Goal: Task Accomplishment & Management: Manage account settings

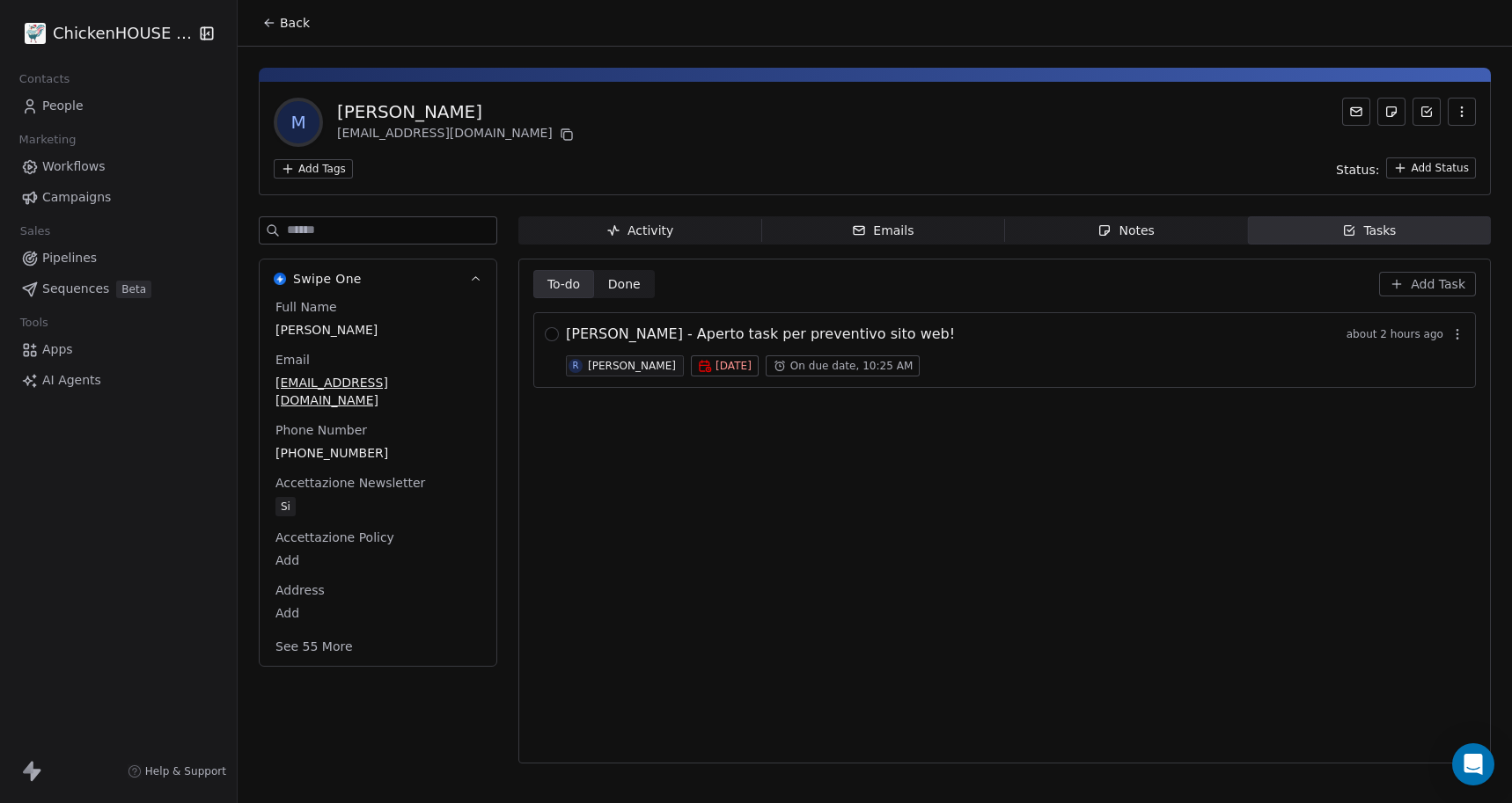
click at [1155, 233] on span "Notes Notes" at bounding box center [1126, 231] width 243 height 28
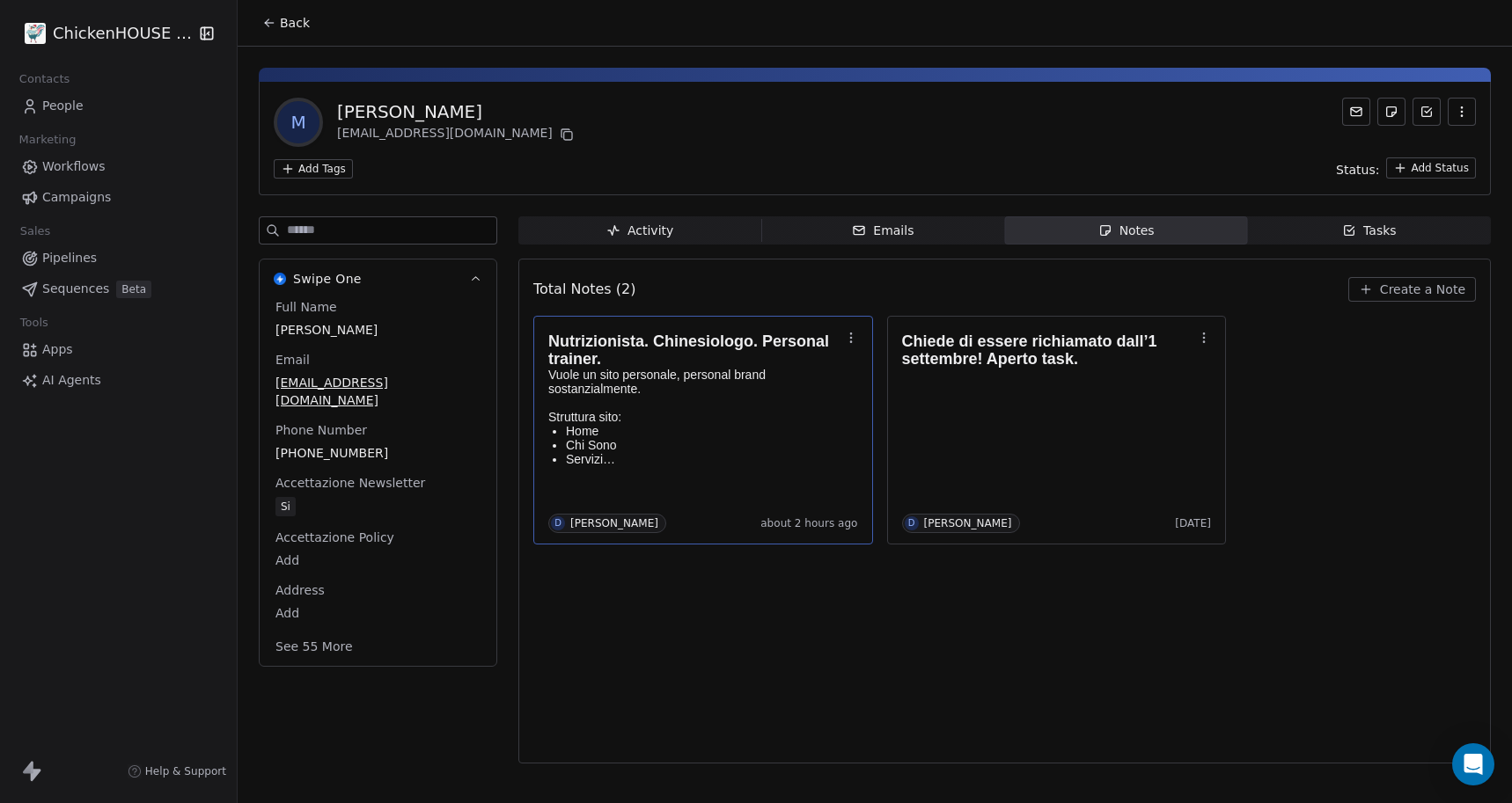
click at [765, 410] on p "Struttura sito:" at bounding box center [694, 417] width 292 height 14
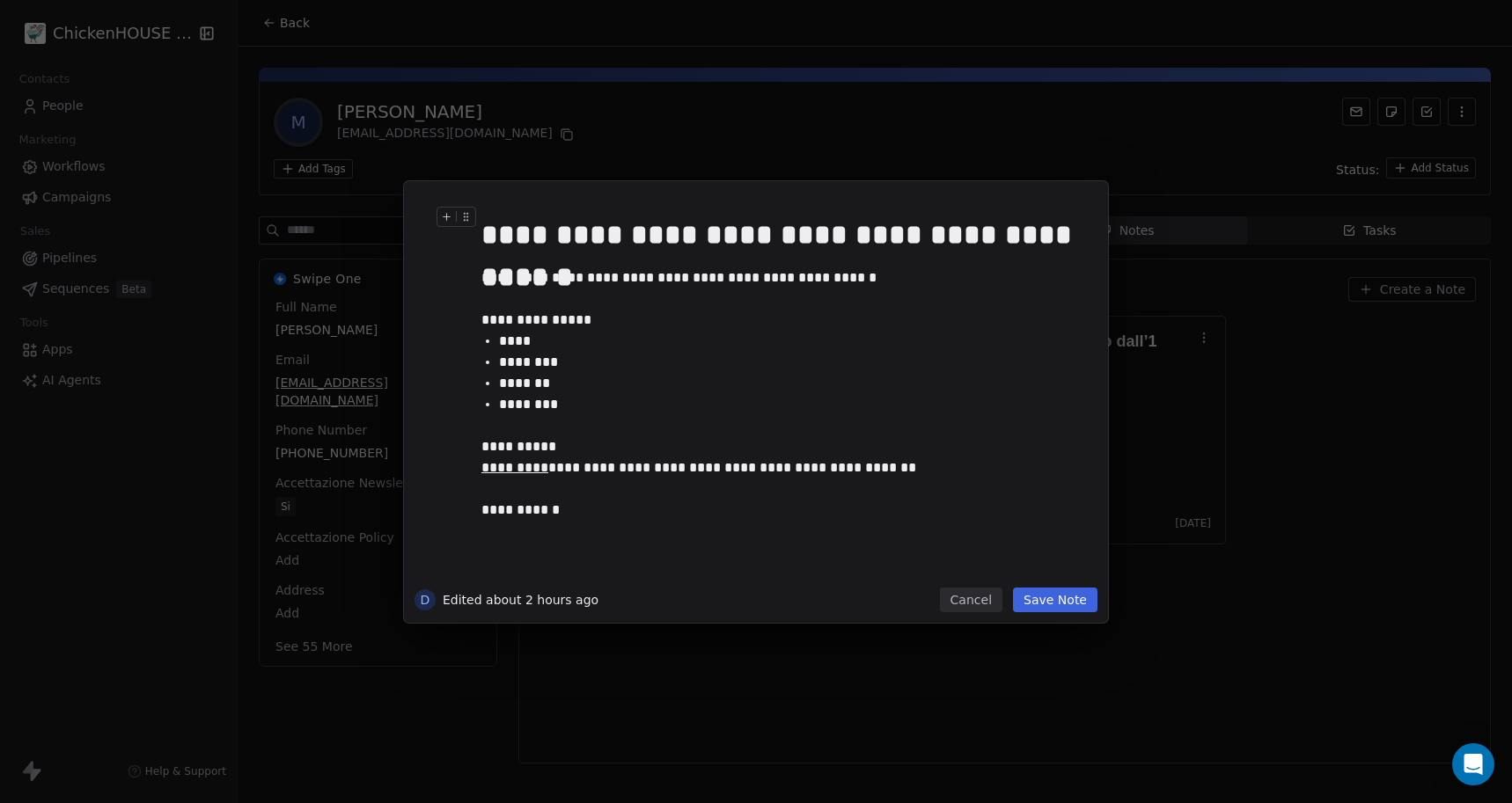
click at [610, 125] on div "**********" at bounding box center [756, 402] width 1512 height 803
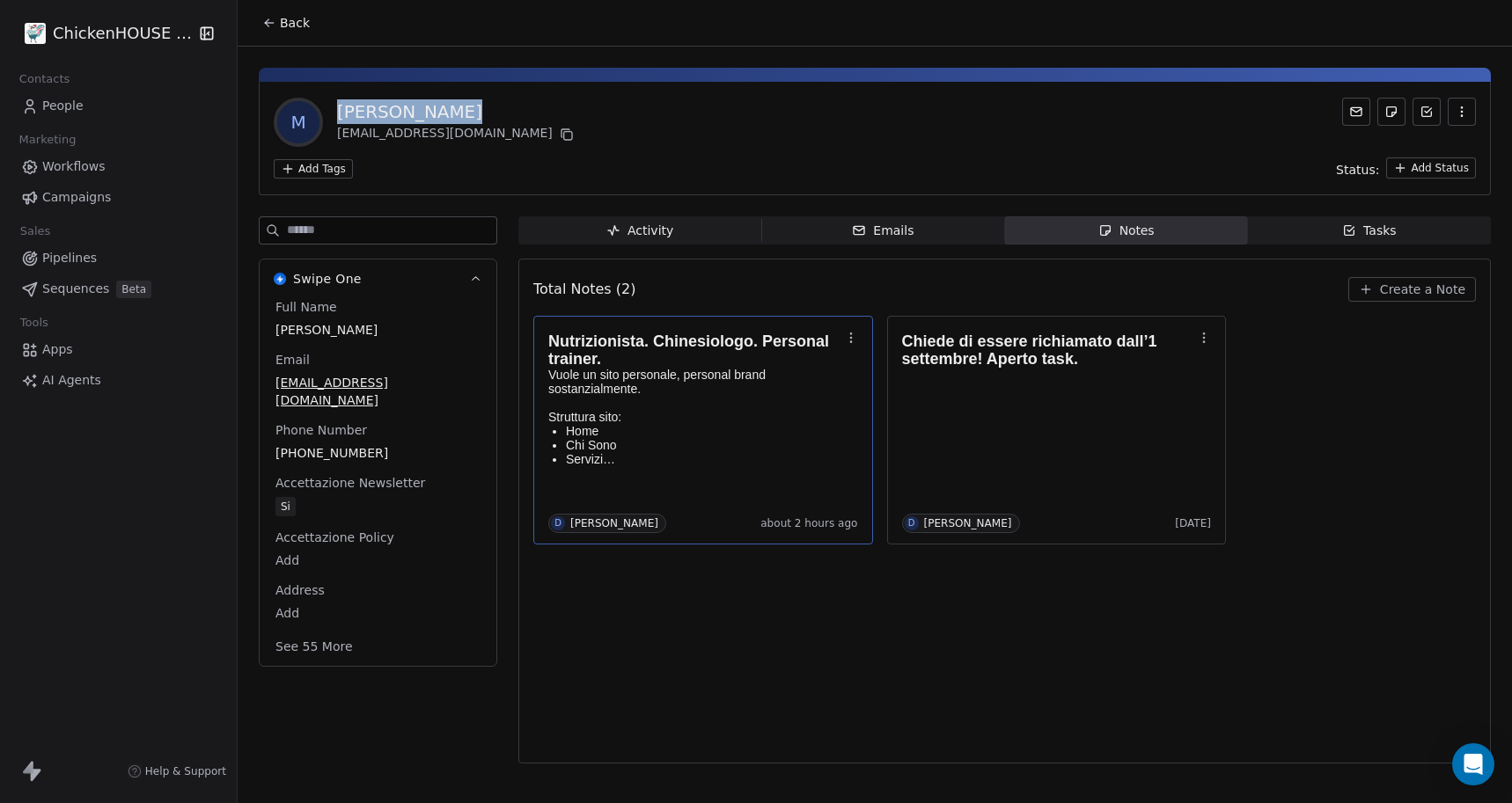
copy div "[PERSON_NAME]"
drag, startPoint x: 473, startPoint y: 110, endPoint x: 338, endPoint y: 110, distance: 135.0
click at [338, 110] on div "[PERSON_NAME]" at bounding box center [457, 111] width 240 height 24
click at [560, 134] on icon at bounding box center [567, 135] width 14 height 14
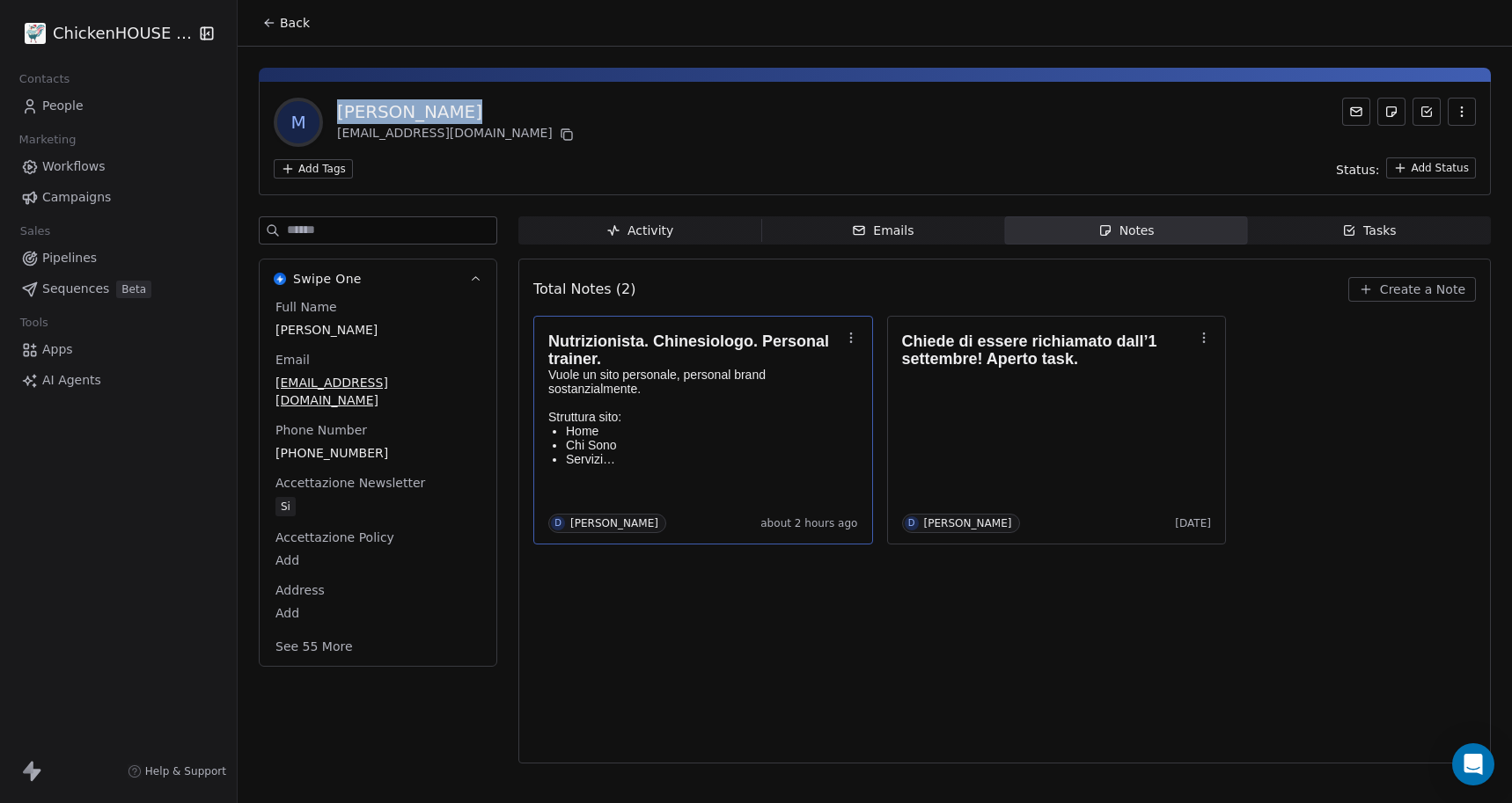
click at [1356, 226] on icon "button" at bounding box center [1349, 231] width 14 height 14
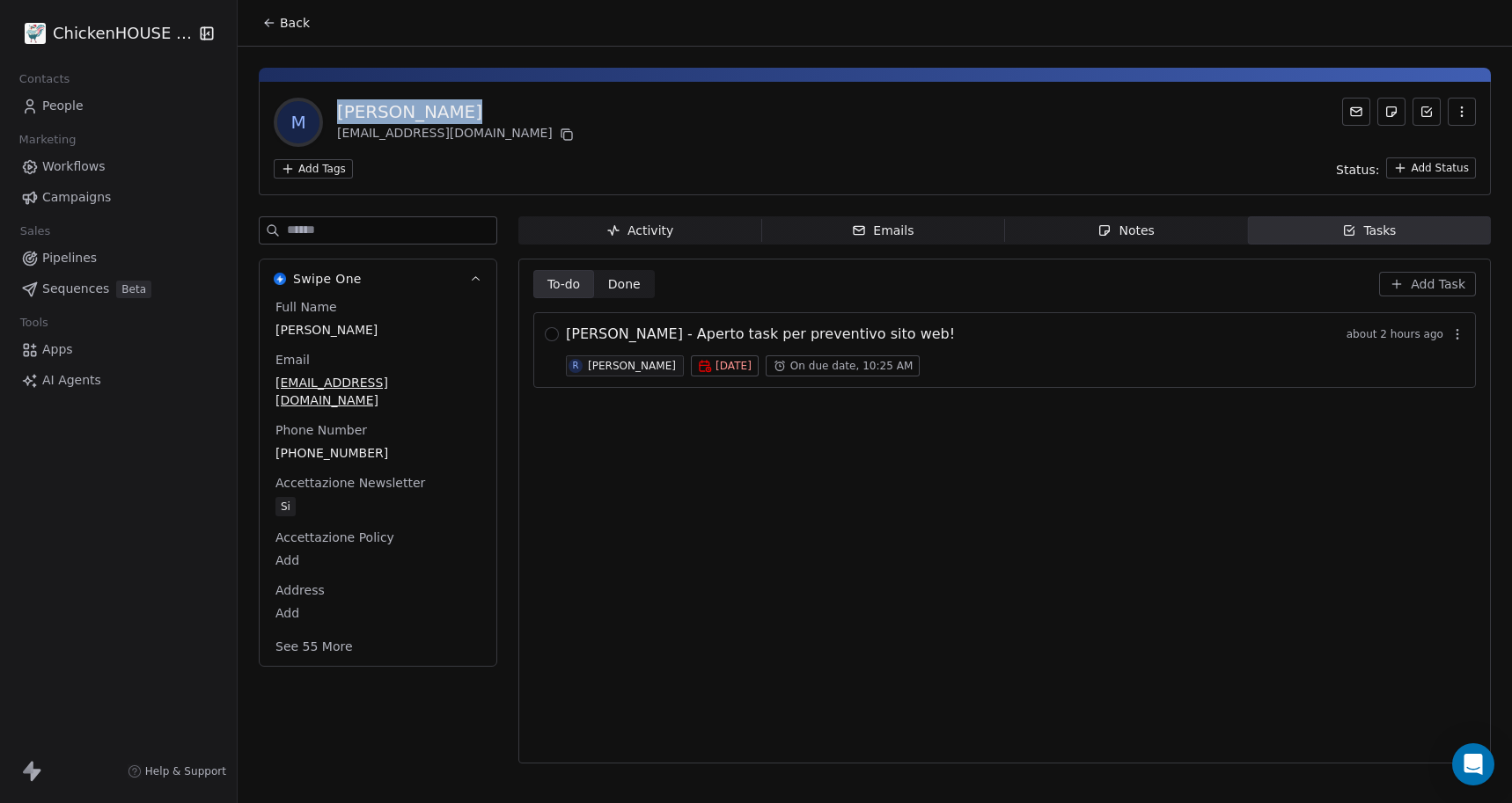
click at [619, 366] on div "[PERSON_NAME]" at bounding box center [632, 365] width 88 height 13
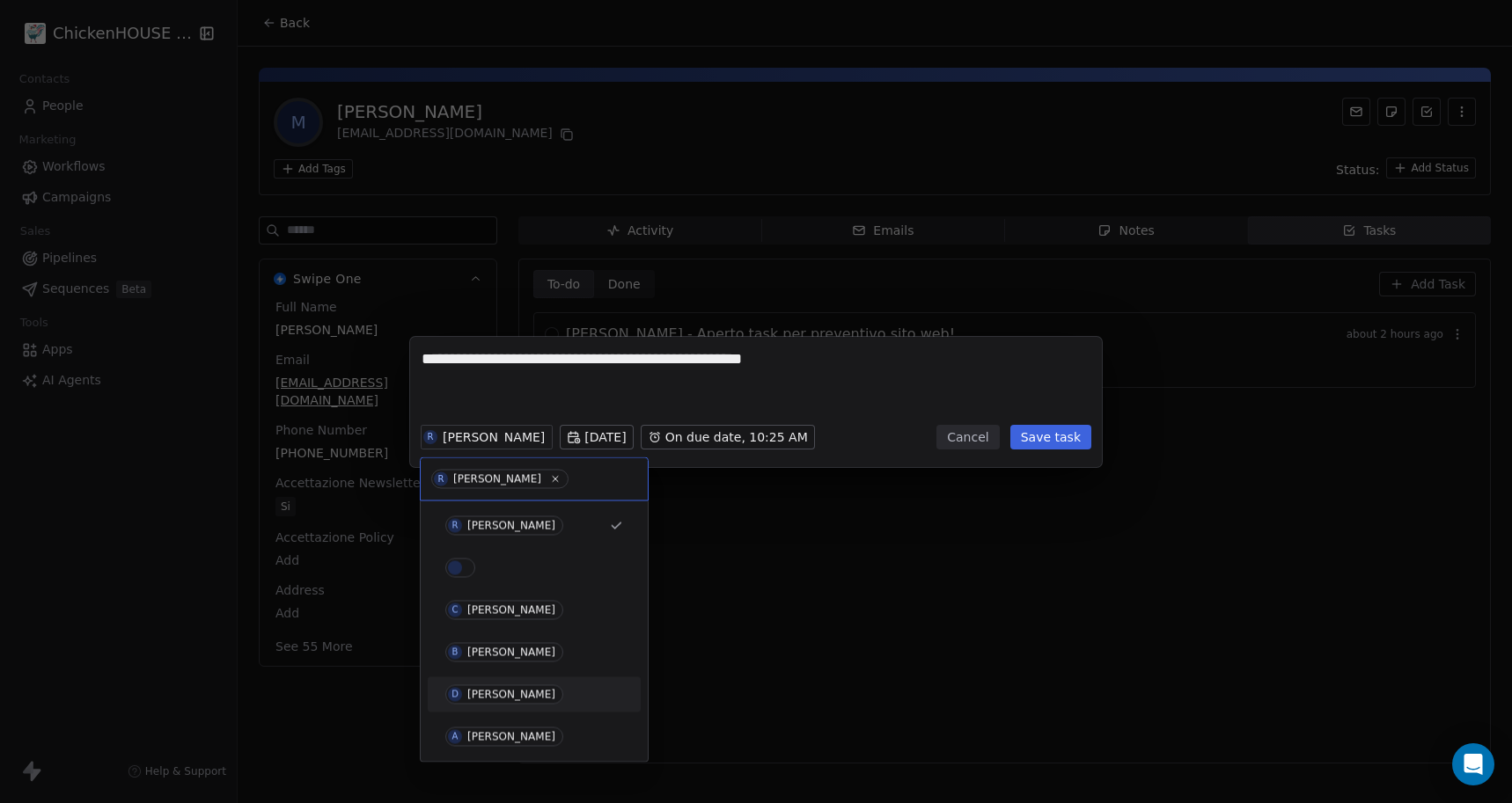
click at [481, 693] on div "[PERSON_NAME]" at bounding box center [511, 695] width 88 height 13
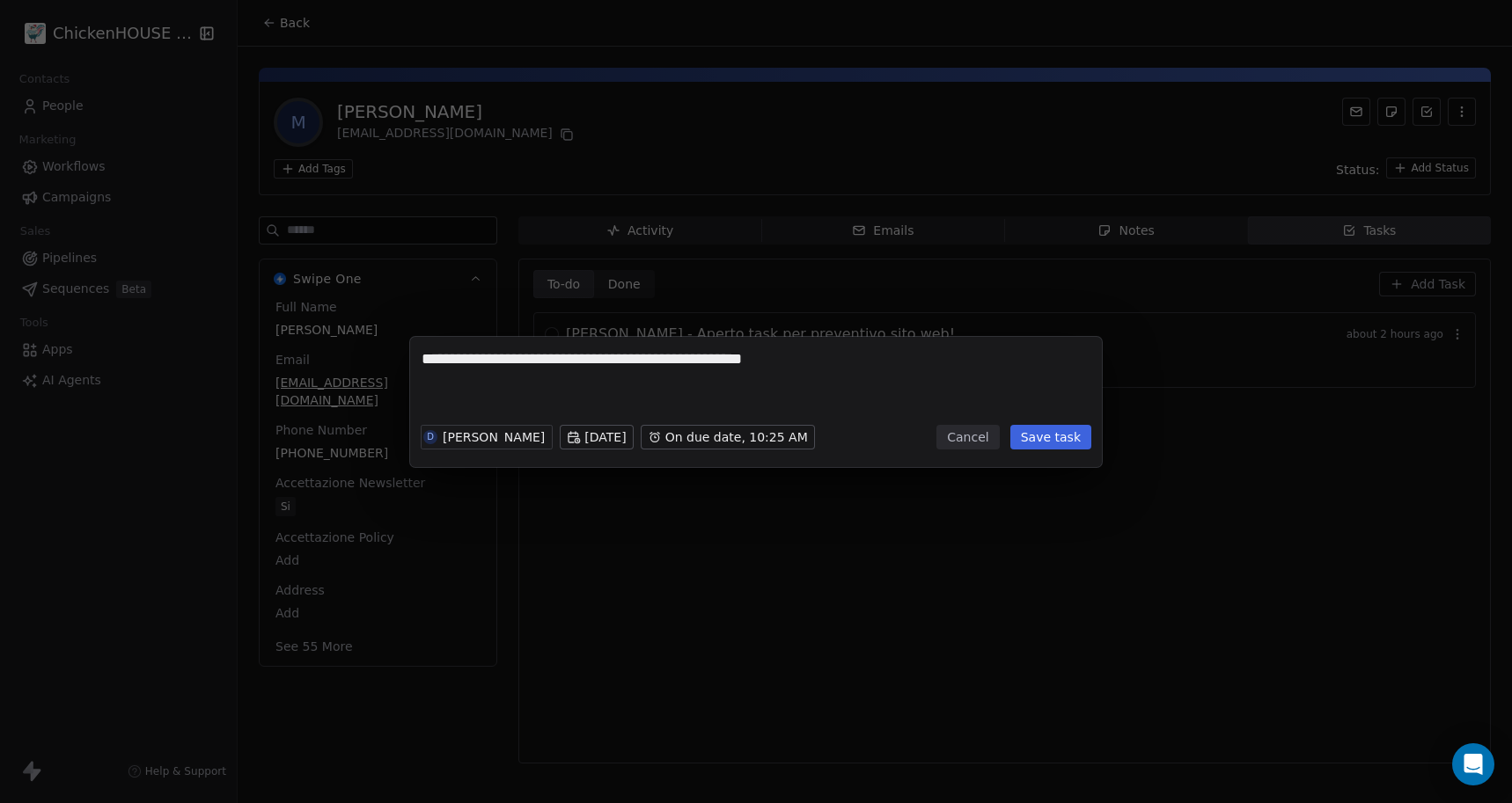
click at [788, 394] on textarea "**********" at bounding box center [756, 383] width 669 height 68
type textarea "**********"
click at [1038, 435] on button "Save task" at bounding box center [1051, 437] width 81 height 24
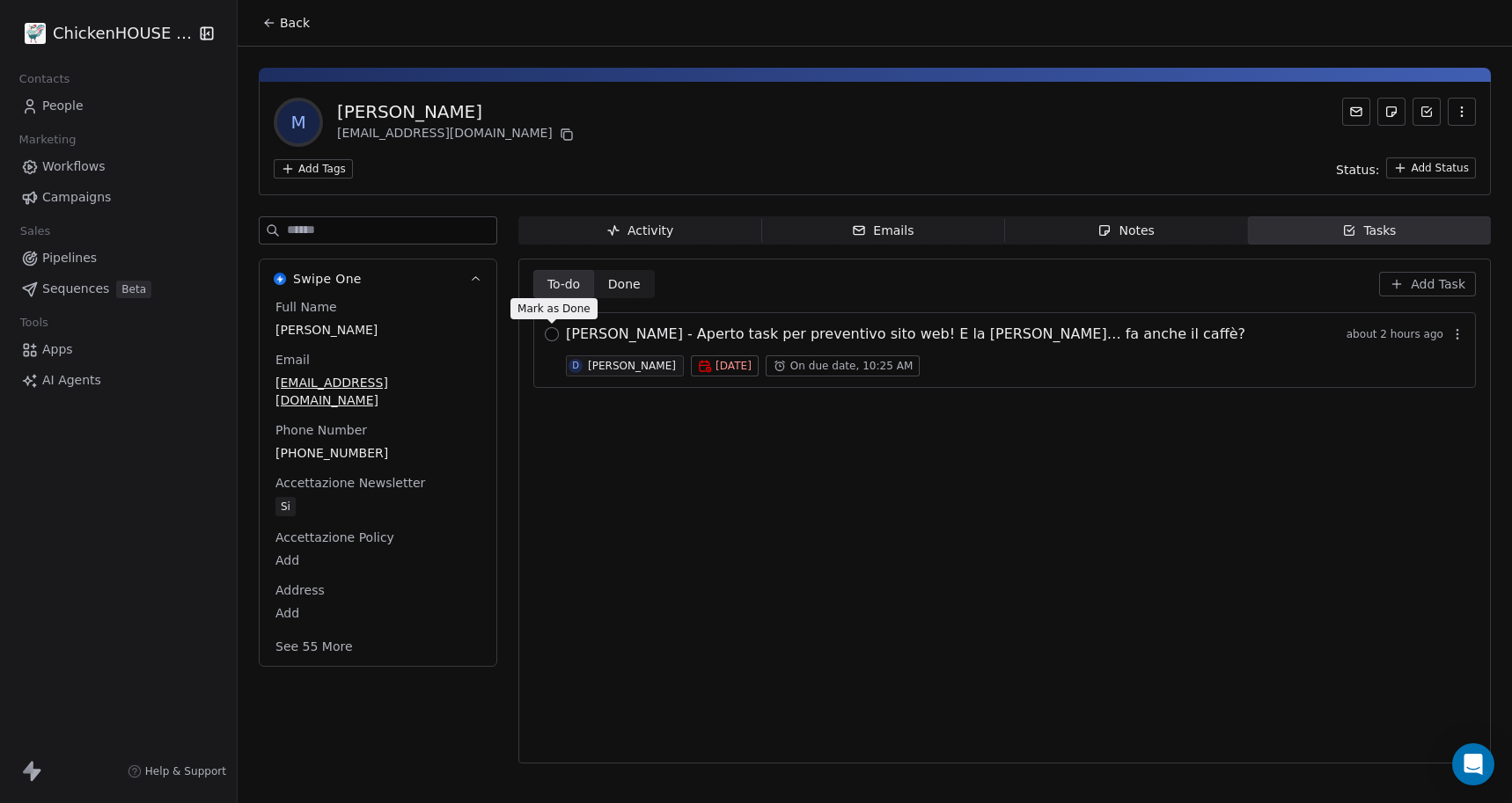
click at [554, 339] on button "button" at bounding box center [551, 334] width 14 height 14
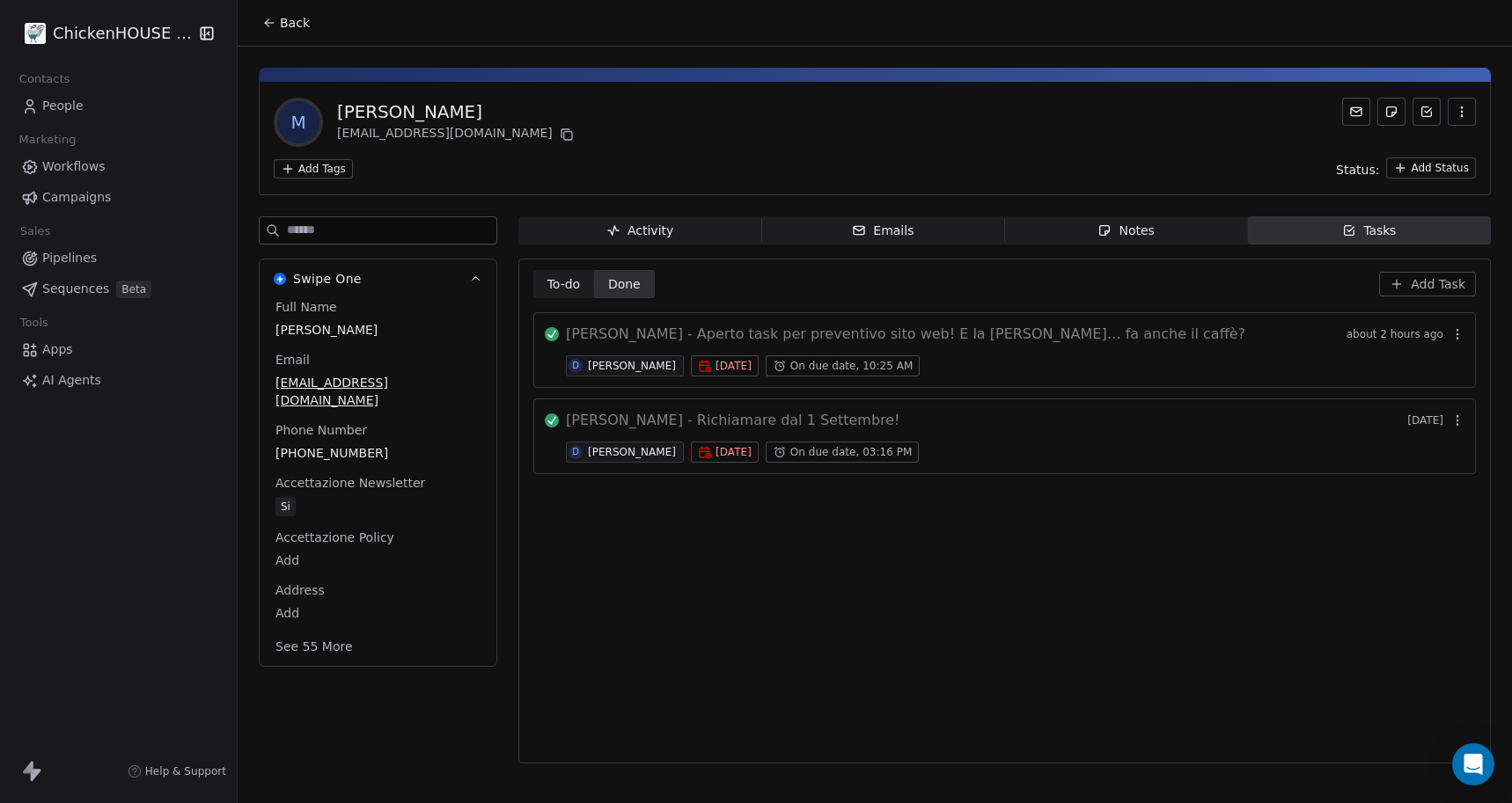
click at [287, 23] on span "Back" at bounding box center [294, 22] width 30 height 18
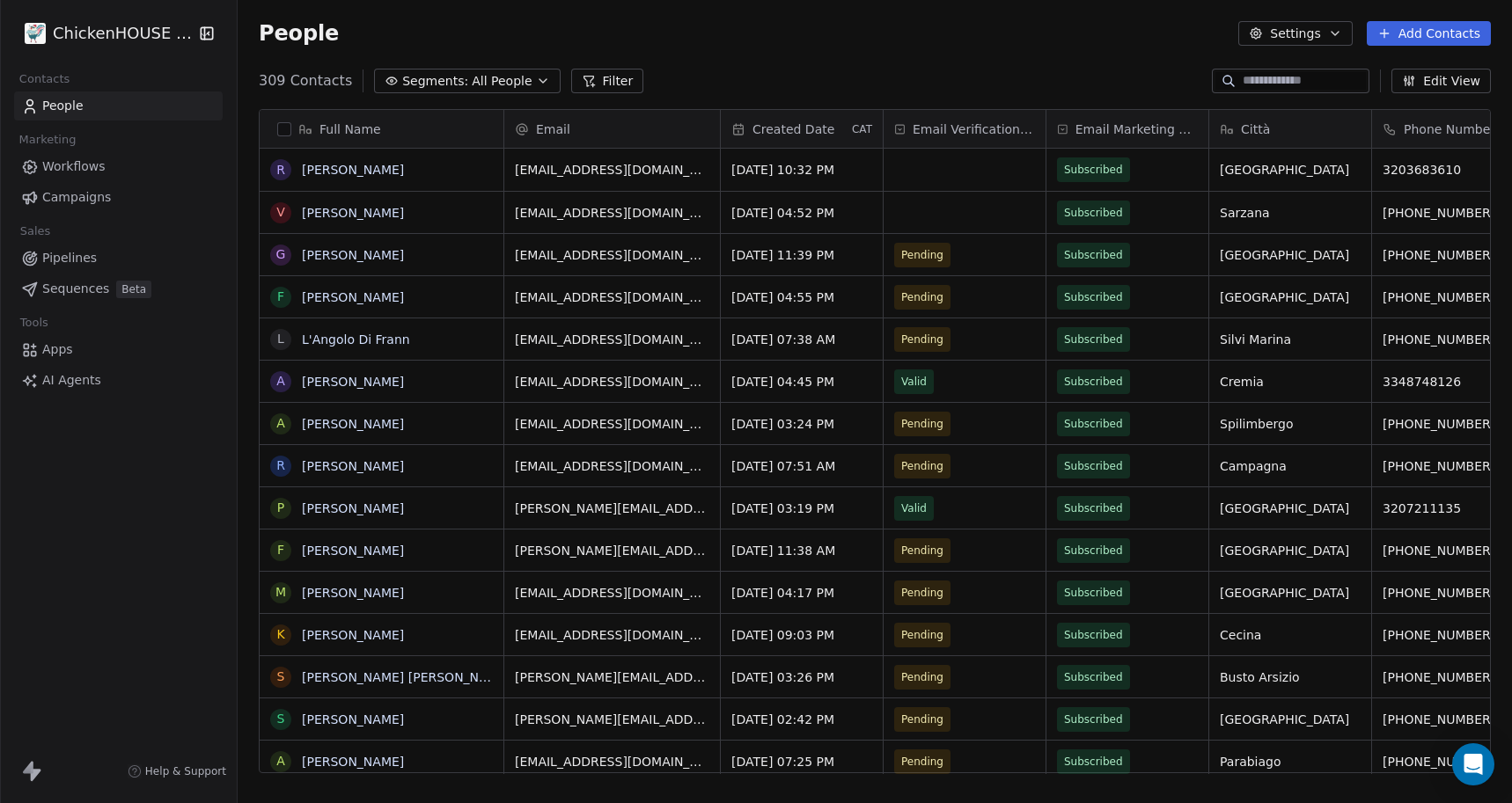
scroll to position [706, 1274]
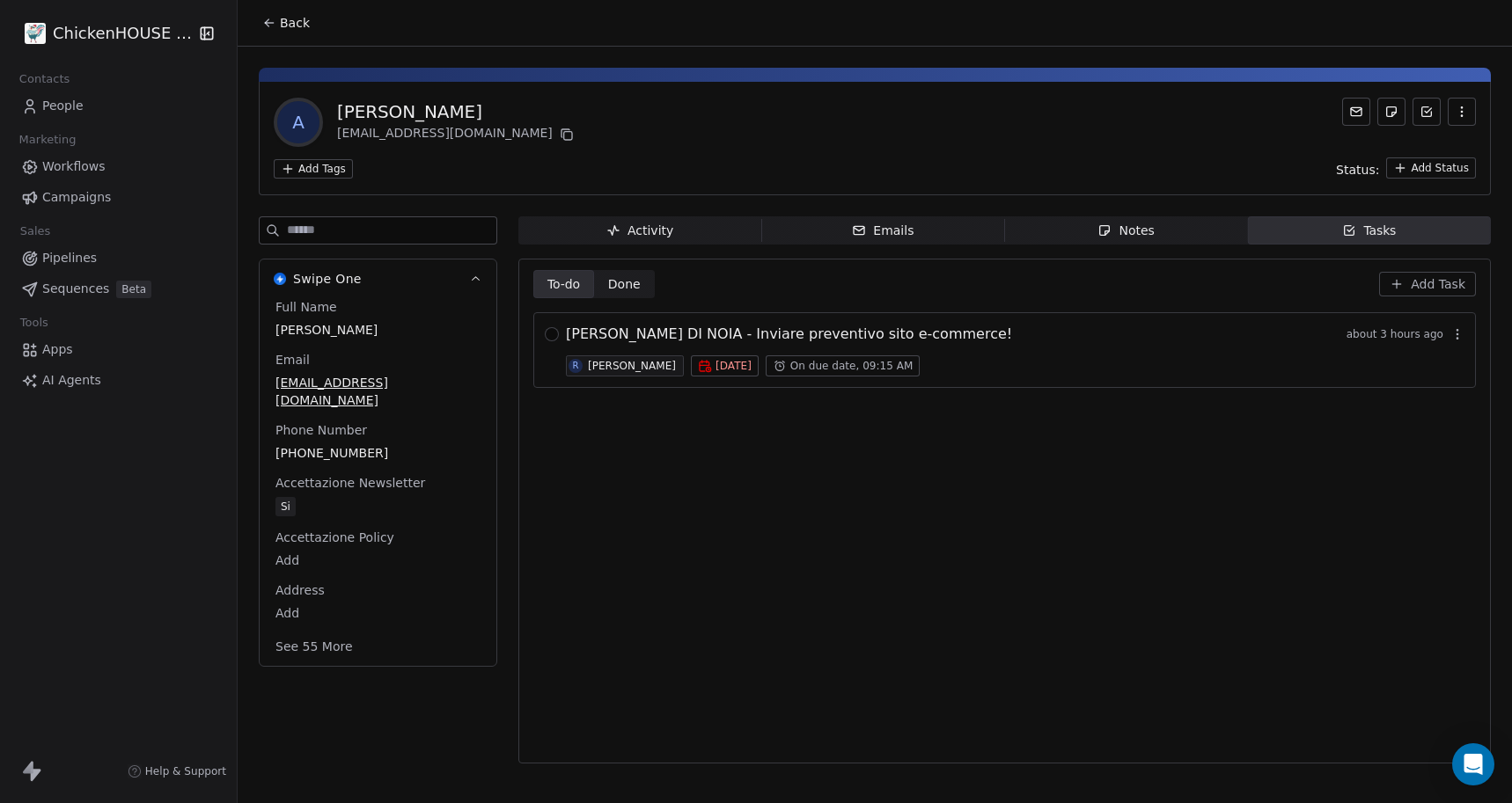
copy div "[PERSON_NAME]"
drag, startPoint x: 451, startPoint y: 110, endPoint x: 317, endPoint y: 98, distance: 134.5
click at [317, 98] on div "A Angela Di Noia lecaramelle@hotmail.it" at bounding box center [425, 122] width 304 height 49
click at [1206, 228] on span "Notes Notes" at bounding box center [1126, 231] width 243 height 28
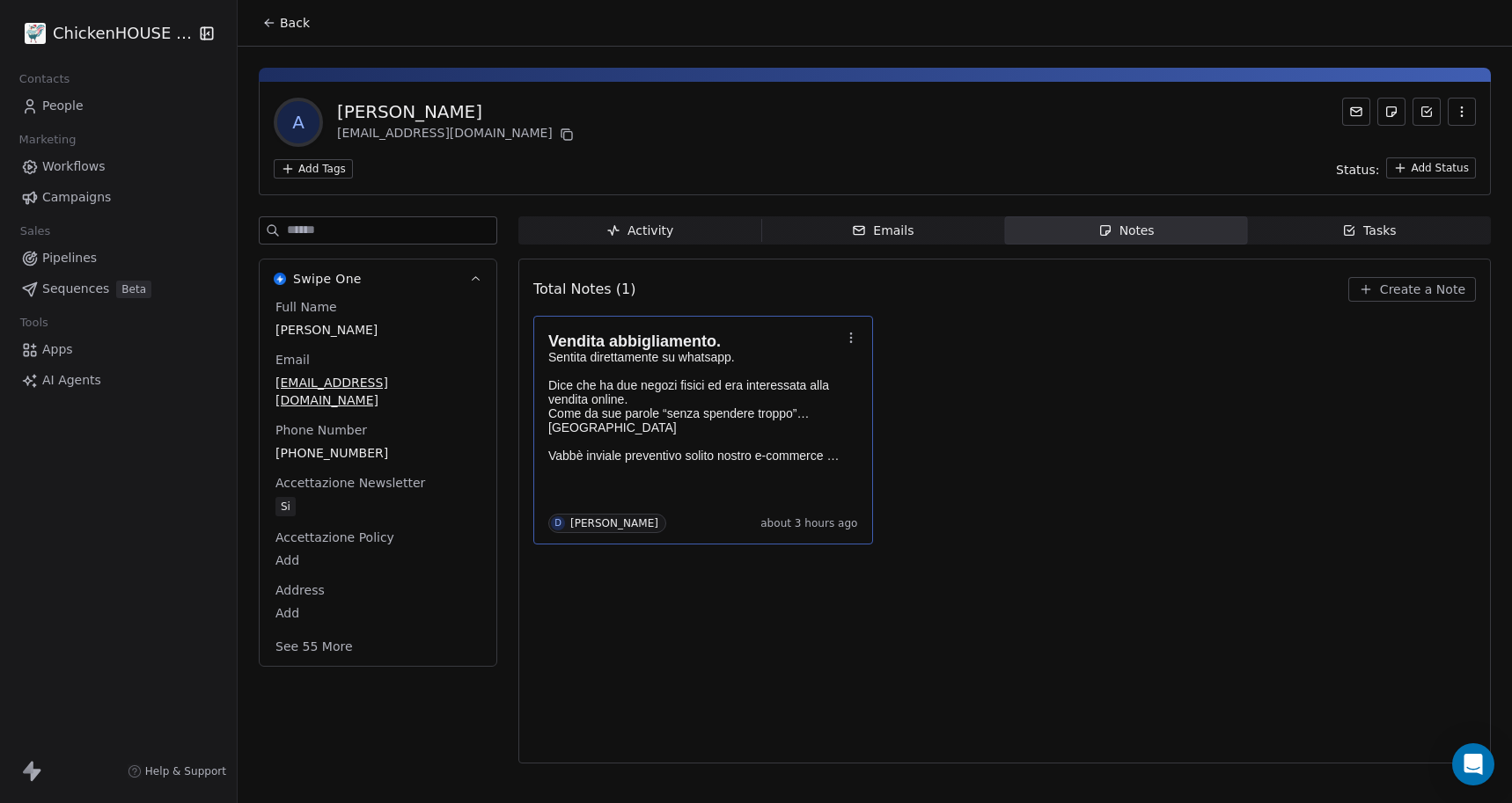
click at [742, 405] on p "Sentita direttamente su whatsapp. Dice che ha due negozi fisici ed era interess…" at bounding box center [694, 405] width 292 height 112
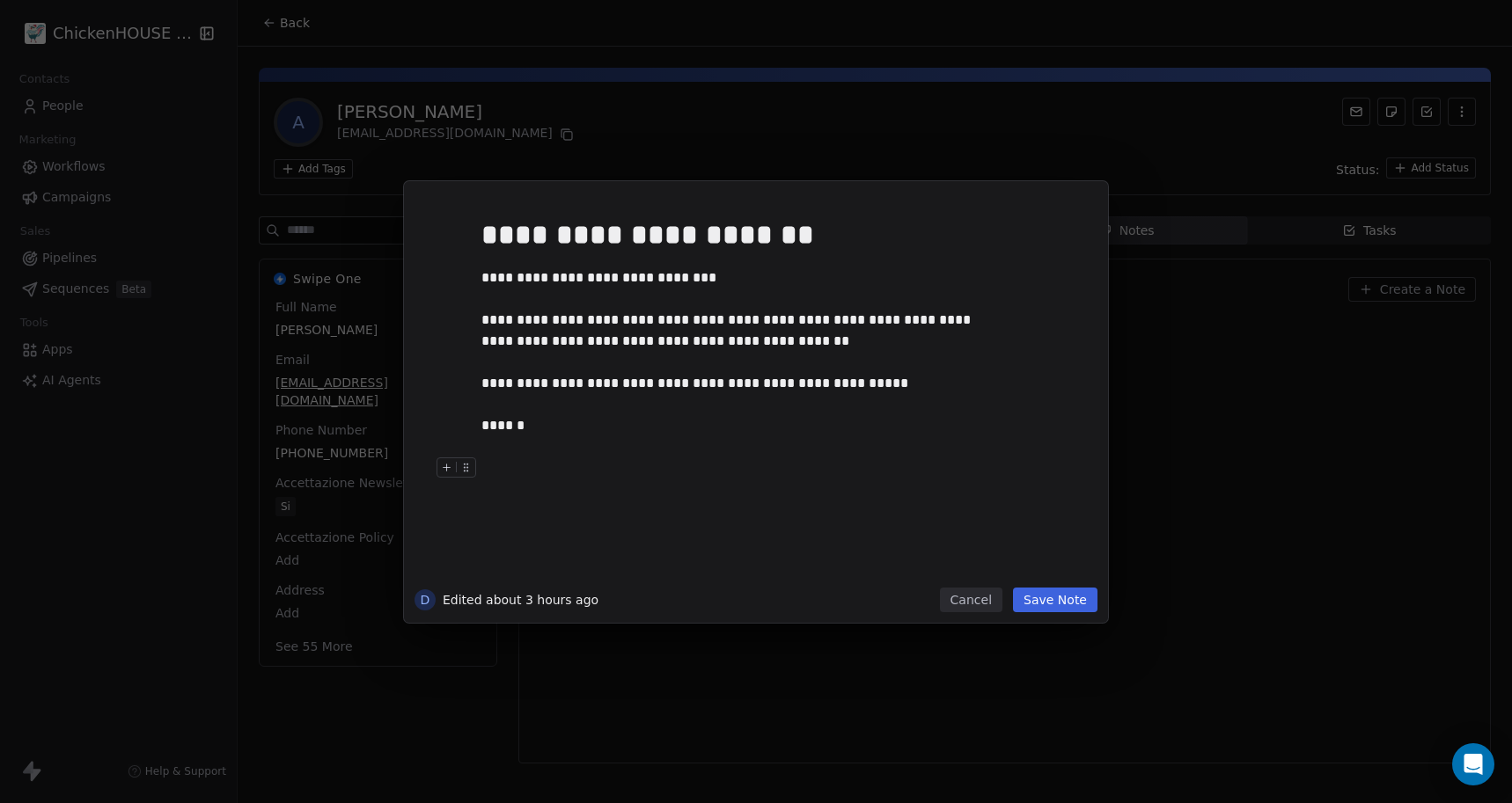
click at [964, 596] on button "Cancel" at bounding box center [972, 600] width 63 height 24
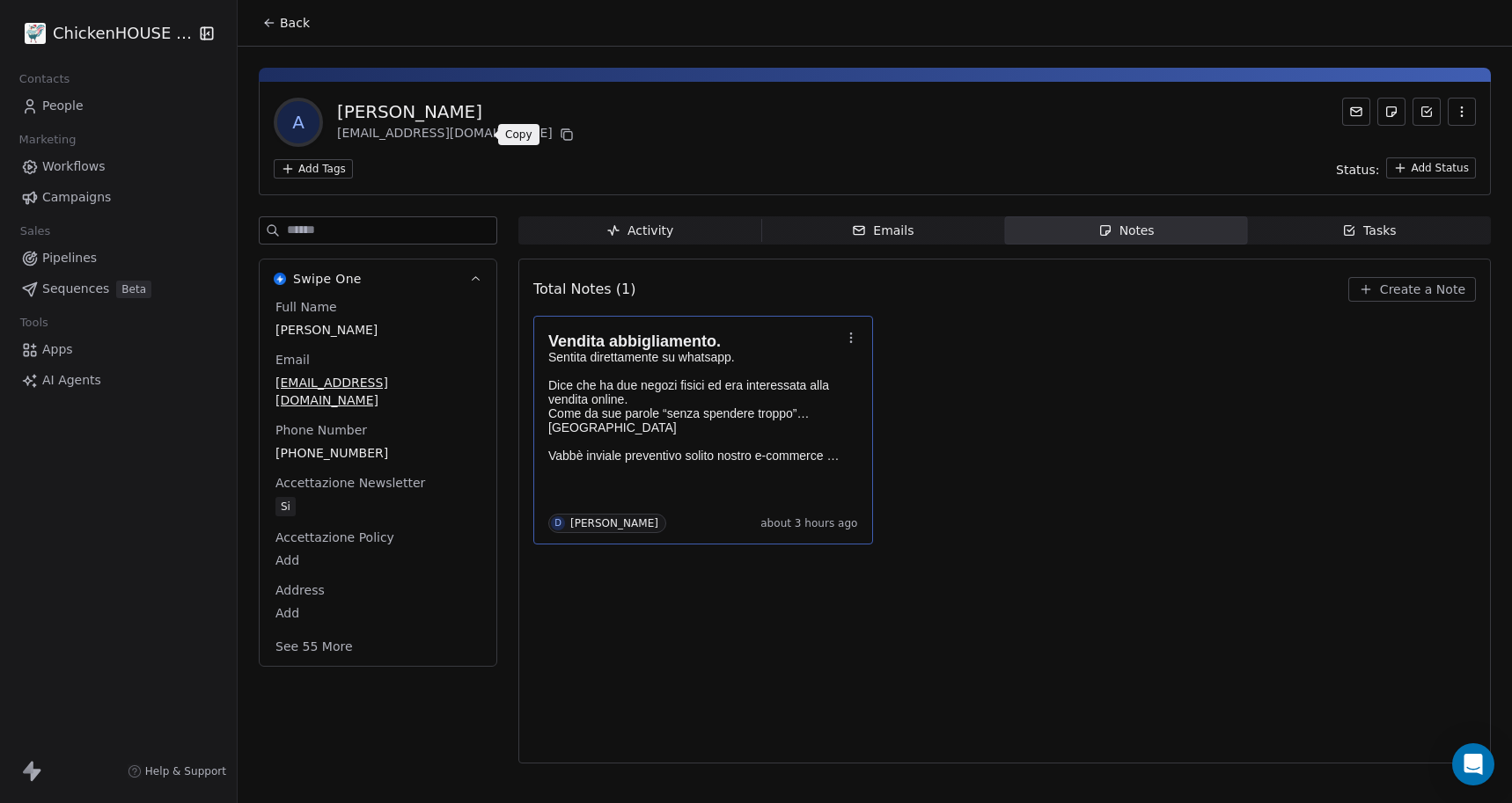
click at [560, 135] on icon at bounding box center [567, 135] width 14 height 14
click at [1352, 236] on icon "button" at bounding box center [1349, 231] width 14 height 14
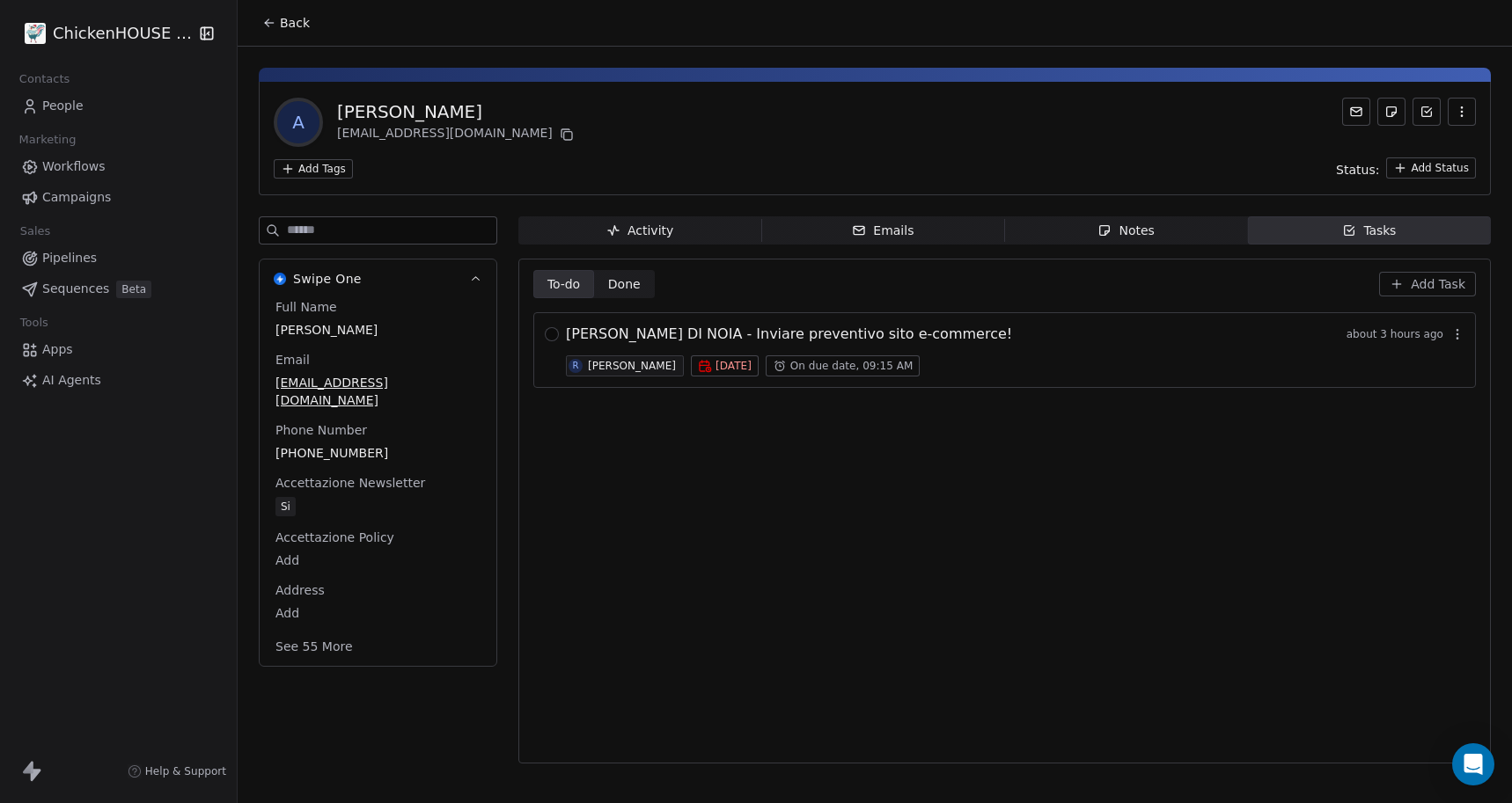
click at [596, 367] on div "[PERSON_NAME]" at bounding box center [632, 365] width 88 height 13
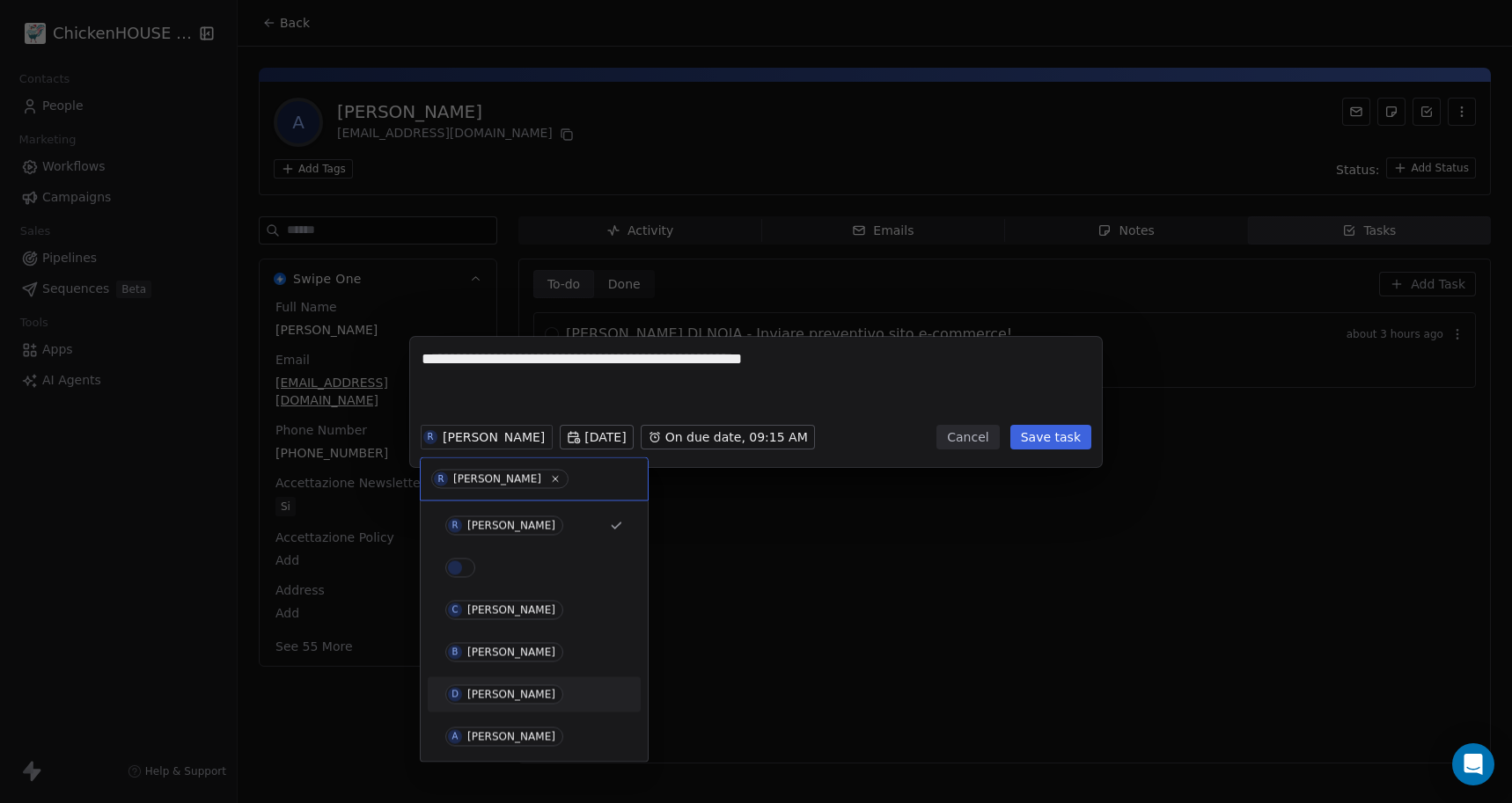
click at [479, 697] on div "[PERSON_NAME]" at bounding box center [511, 695] width 88 height 13
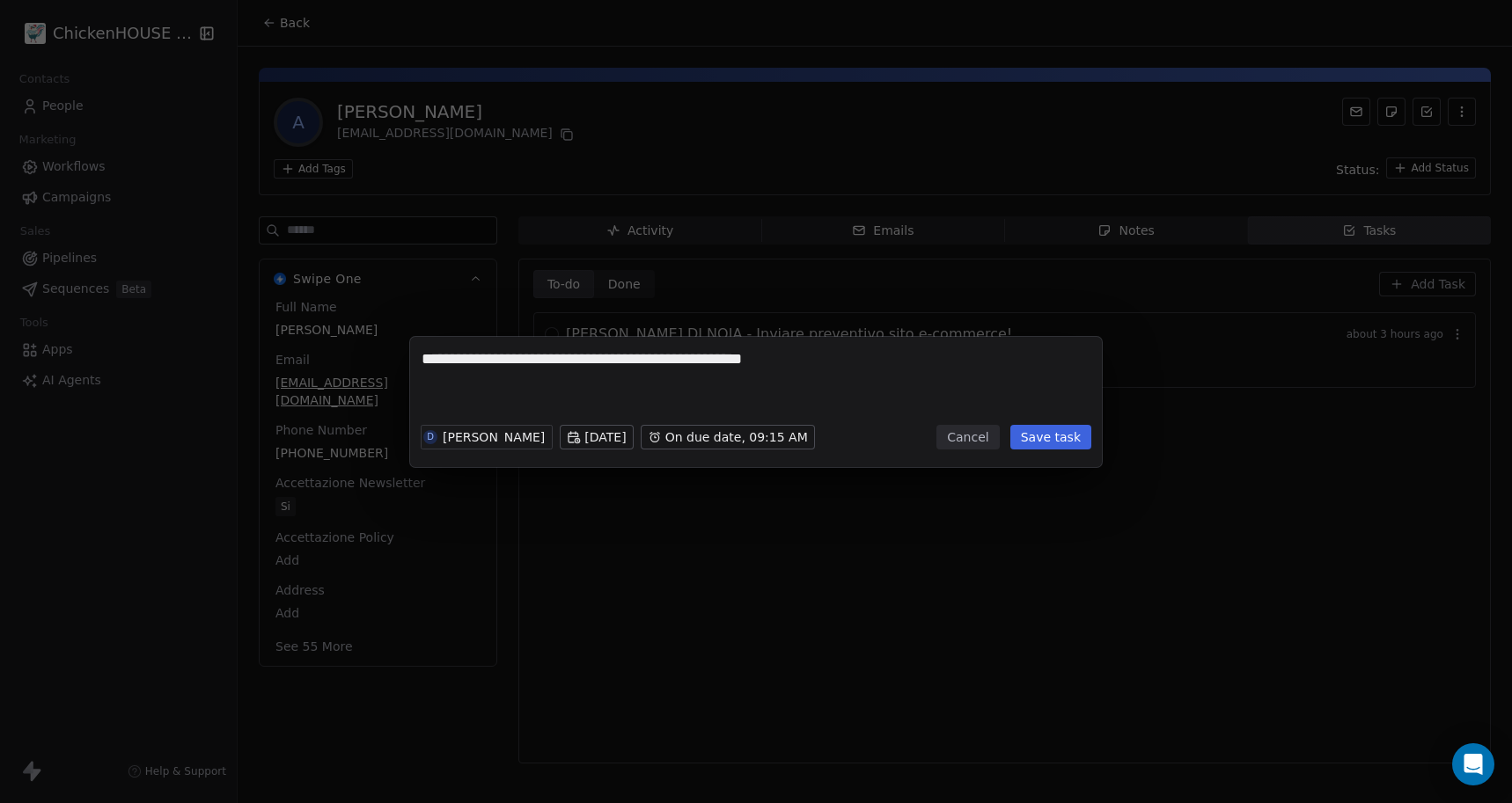
click at [863, 398] on textarea "**********" at bounding box center [756, 383] width 669 height 68
type textarea "**********"
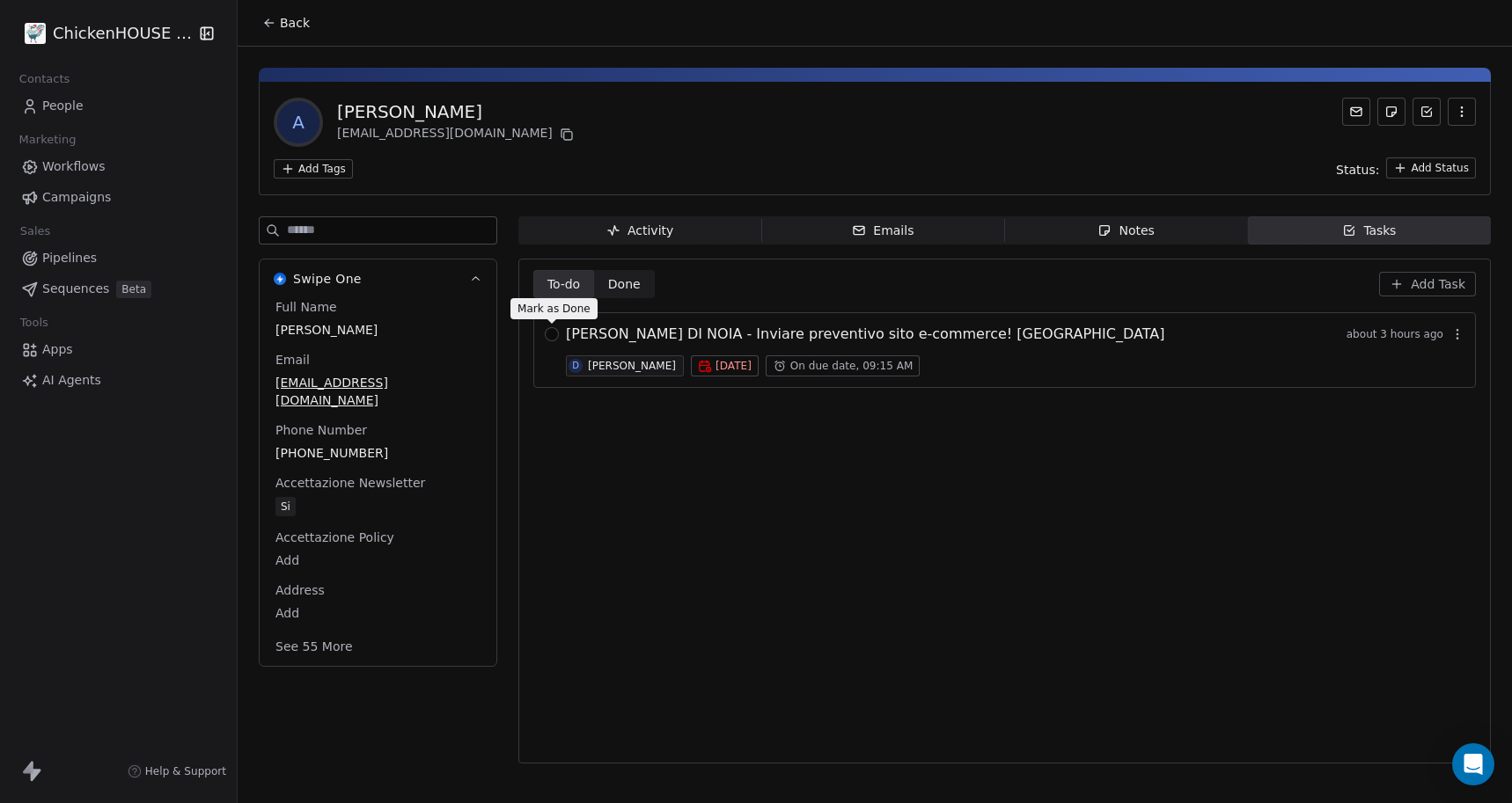
click at [553, 341] on div at bounding box center [551, 338] width 14 height 21
click at [553, 338] on button "button" at bounding box center [551, 334] width 14 height 14
